Goal: Check status: Check status

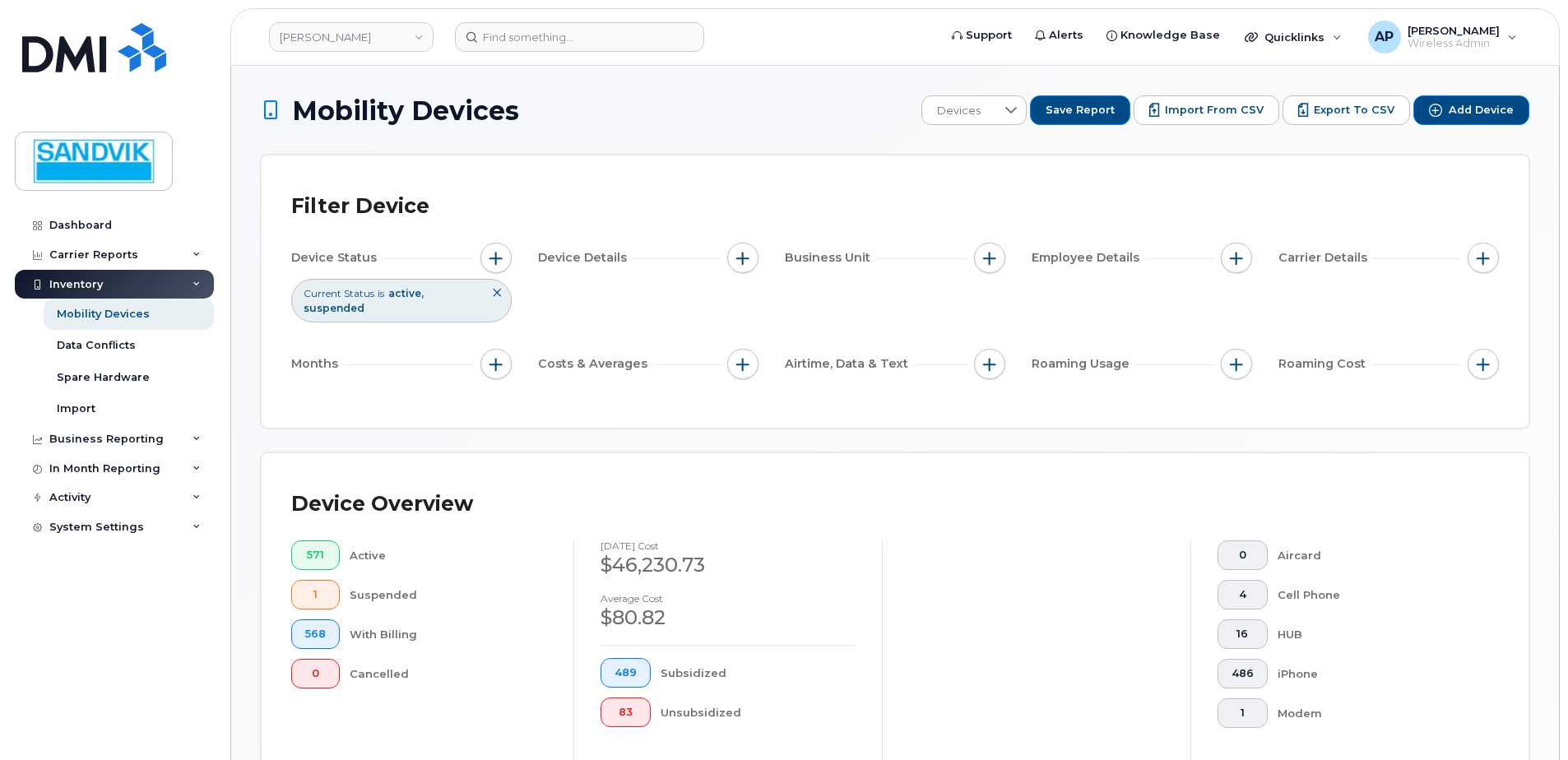
scroll to position [576, 0]
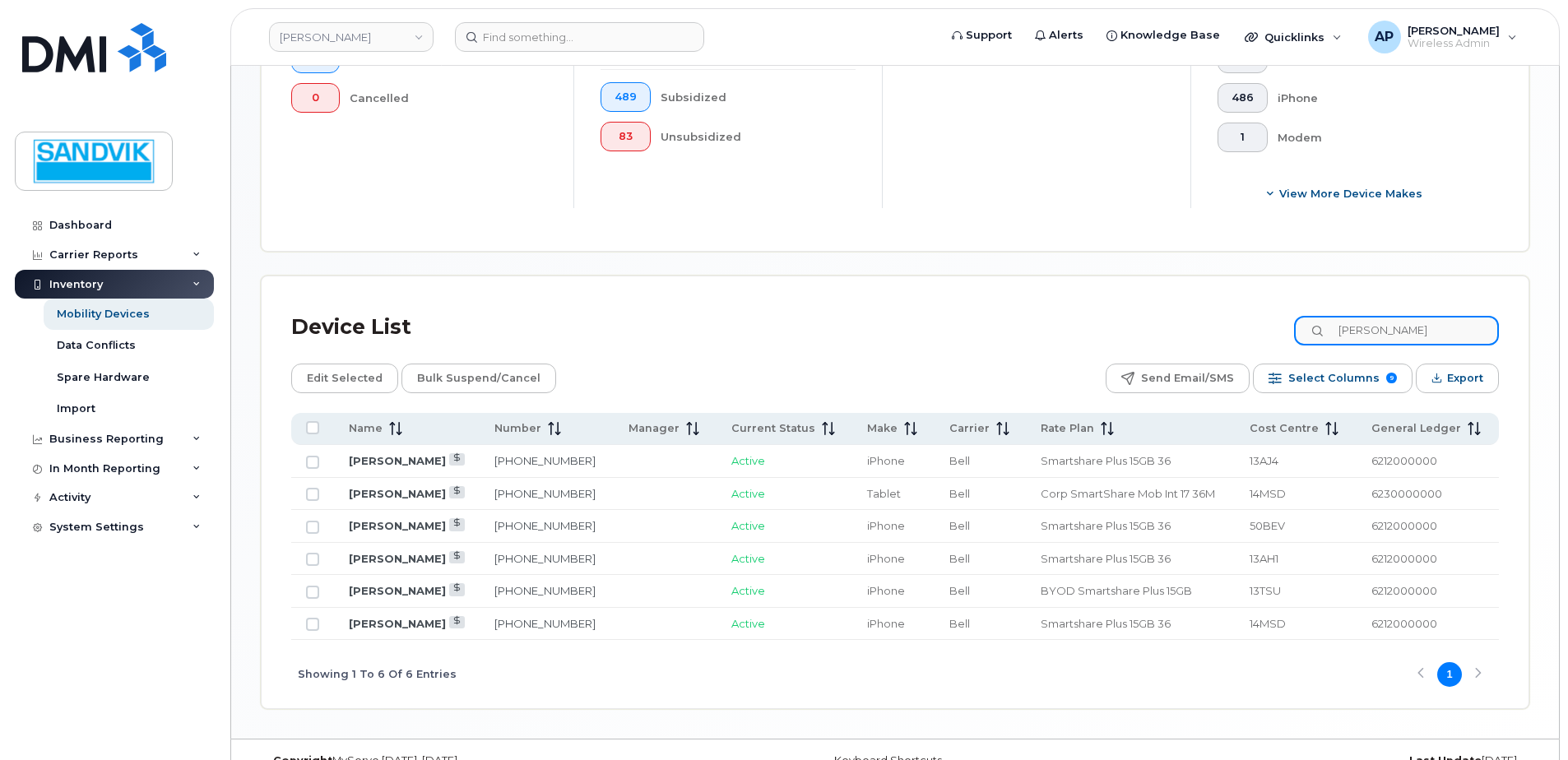
drag, startPoint x: 1412, startPoint y: 337, endPoint x: 1291, endPoint y: 338, distance: 121.0
click at [1400, 337] on input "[PERSON_NAME]" at bounding box center [1396, 330] width 205 height 29
click at [1289, 338] on div "Device List [PERSON_NAME]" at bounding box center [895, 327] width 1208 height 43
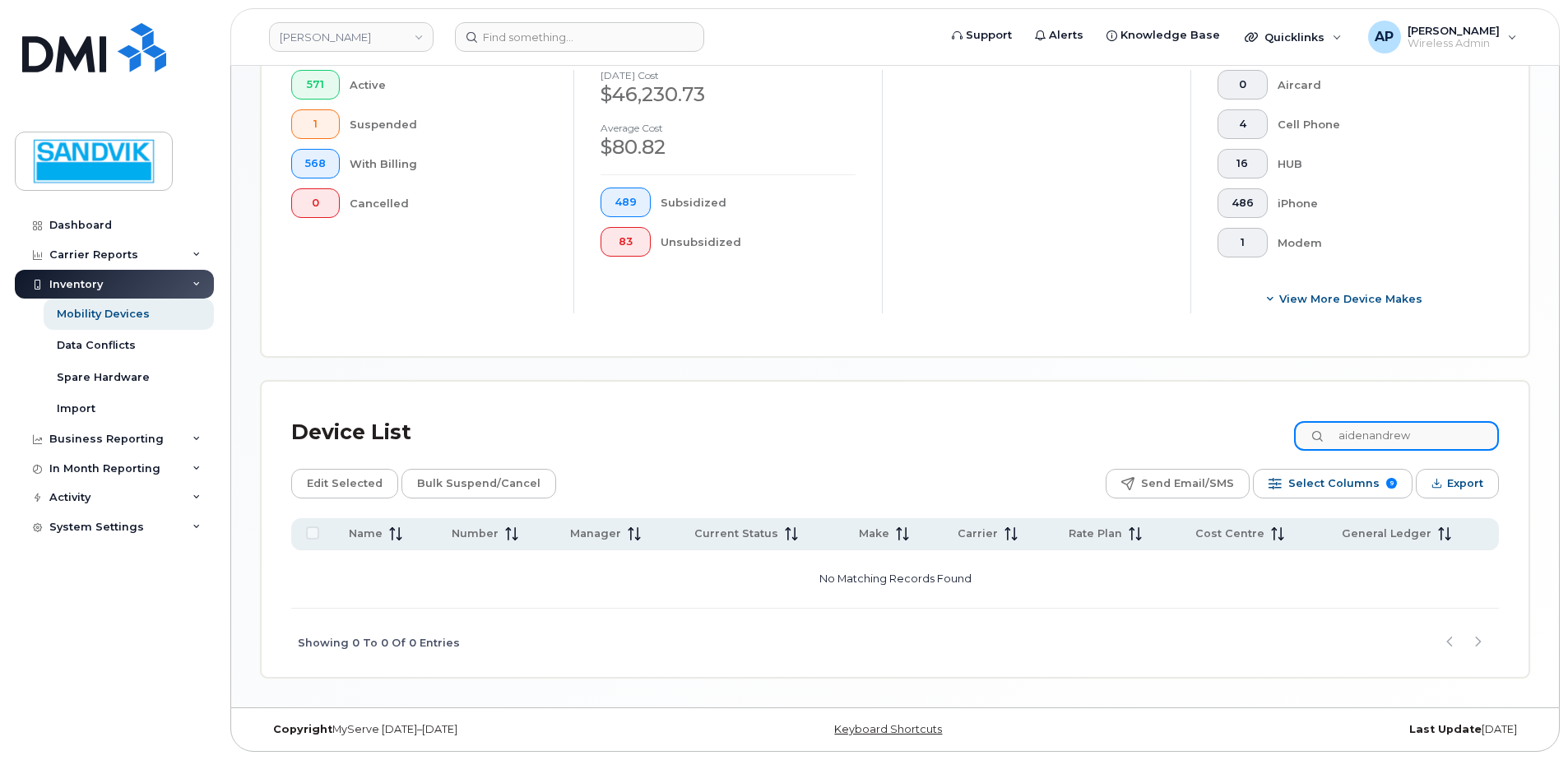
drag, startPoint x: 1458, startPoint y: 432, endPoint x: 1108, endPoint y: 440, distance: 350.1
click at [1108, 440] on div "Device List aidenandrew" at bounding box center [895, 432] width 1208 height 43
type input "aiden"
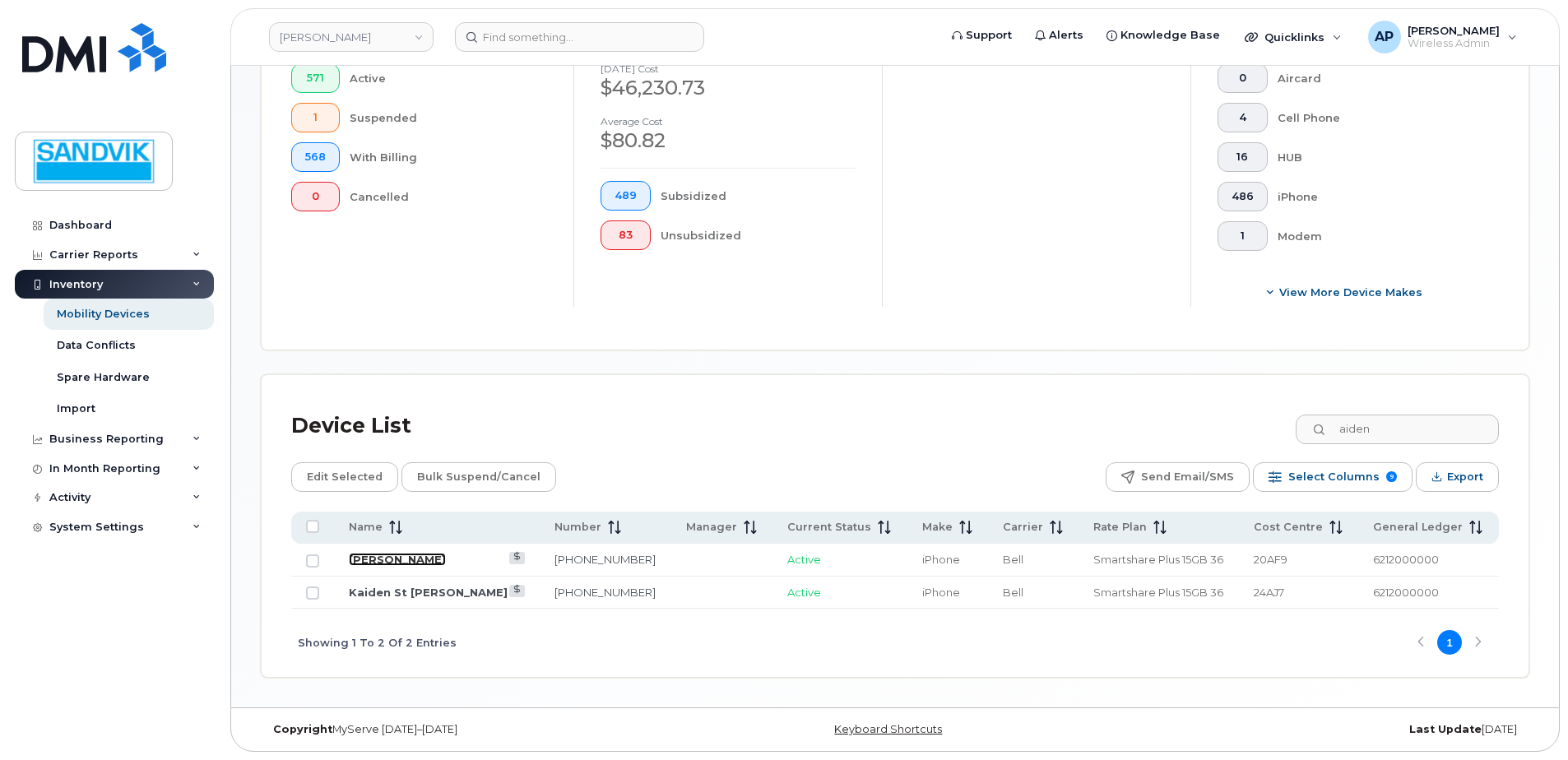
click at [400, 560] on link "[PERSON_NAME]" at bounding box center [398, 560] width 97 height 13
